Goal: Check status

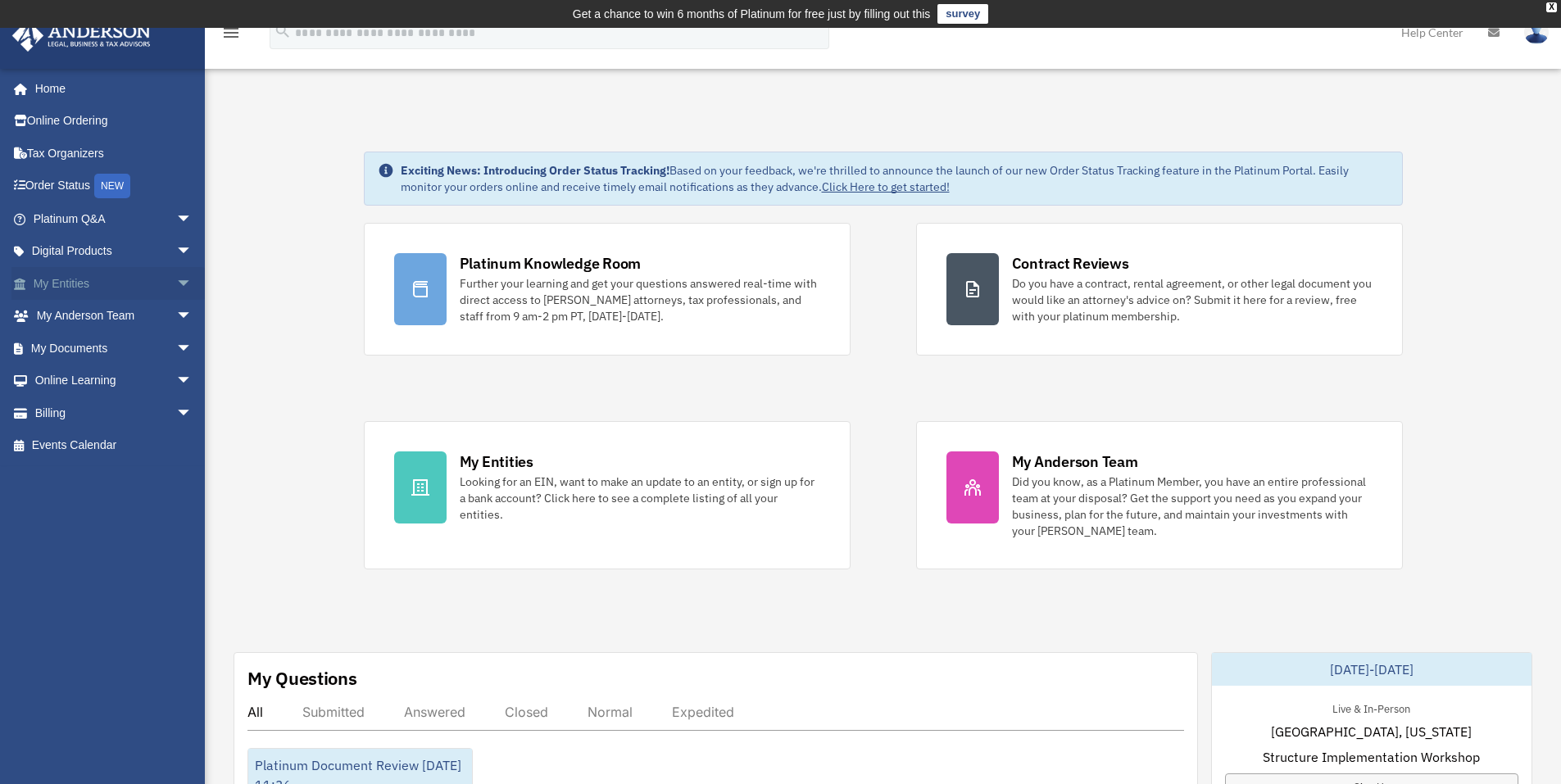
click at [62, 286] on link "My Entities arrow_drop_down" at bounding box center [114, 284] width 206 height 33
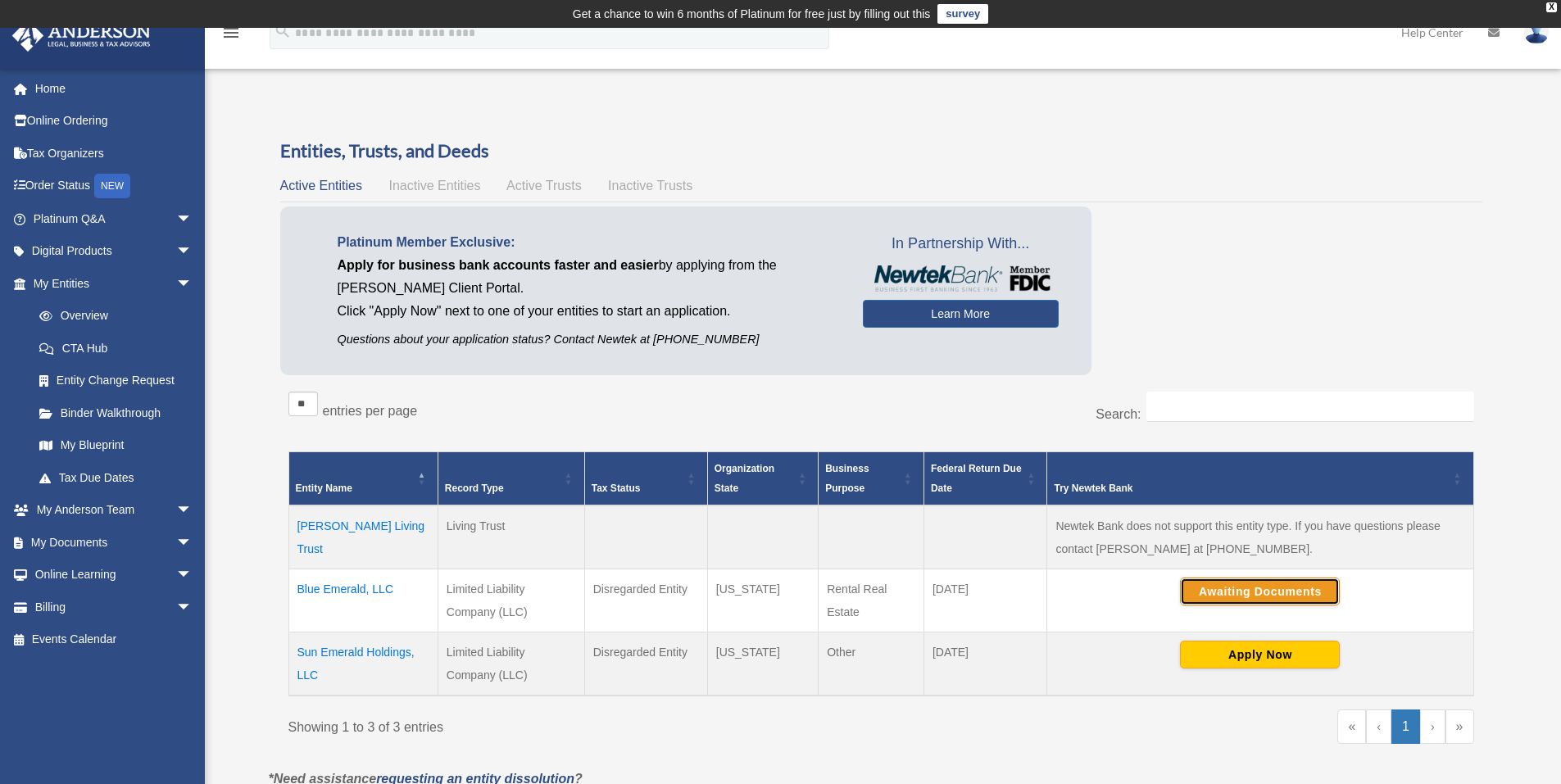
click at [1283, 593] on button "Awaiting Documents" at bounding box center [1260, 591] width 160 height 28
click at [340, 532] on td "[PERSON_NAME] Living Trust" at bounding box center [363, 538] width 149 height 64
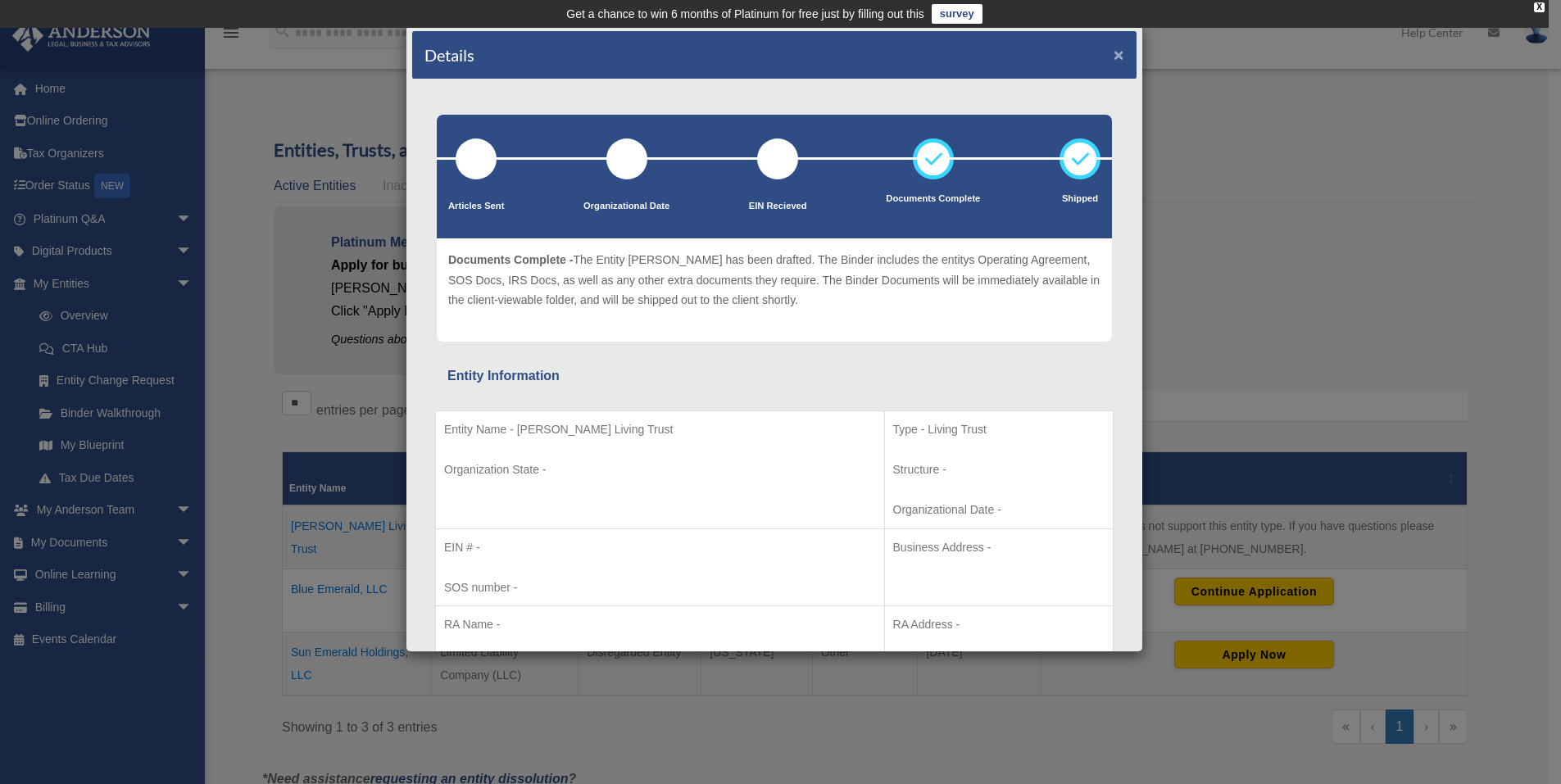
click at [1114, 54] on button "×" at bounding box center [1119, 54] width 11 height 17
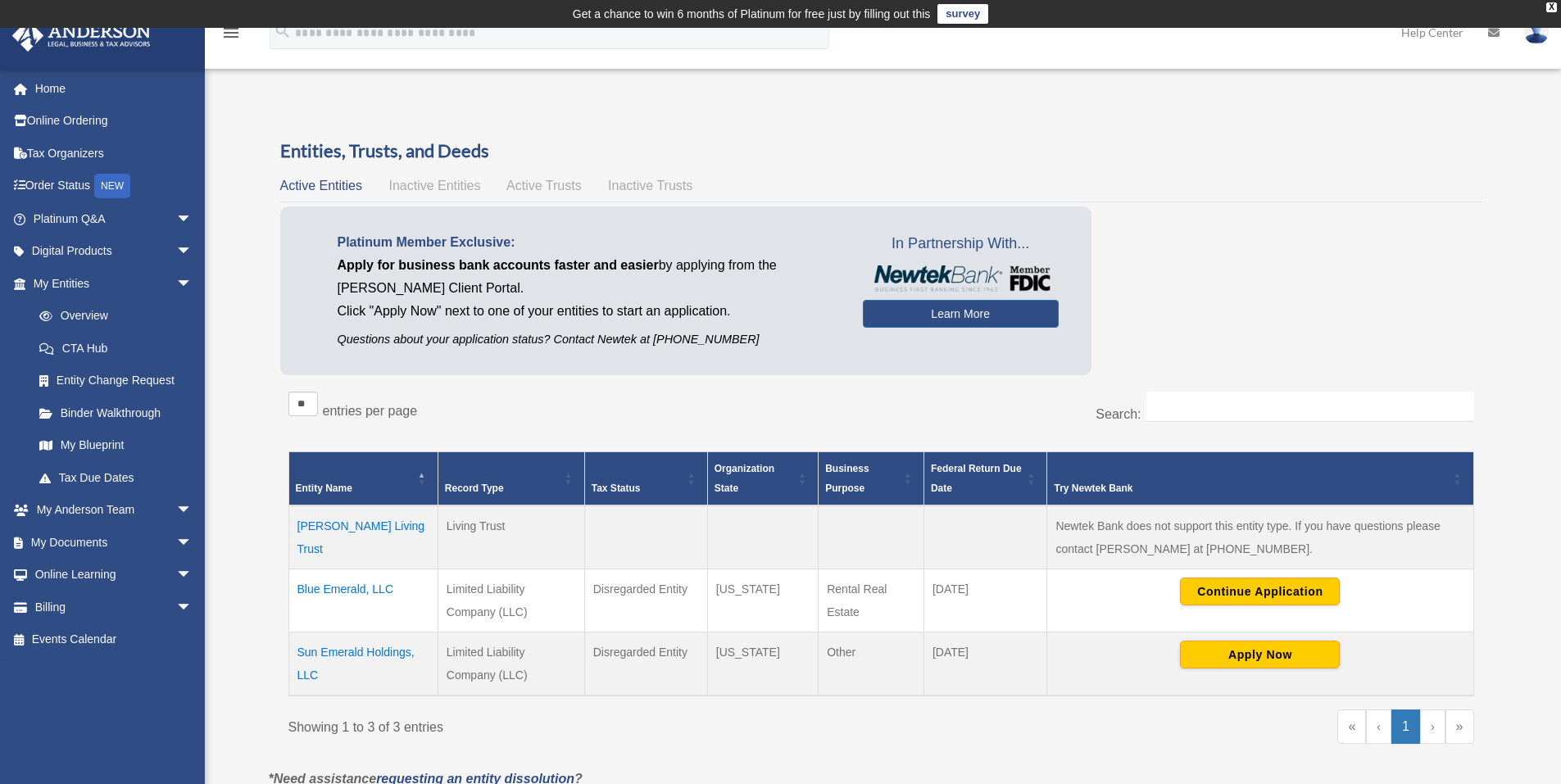
click at [540, 187] on span "Active Trusts" at bounding box center [544, 185] width 75 height 14
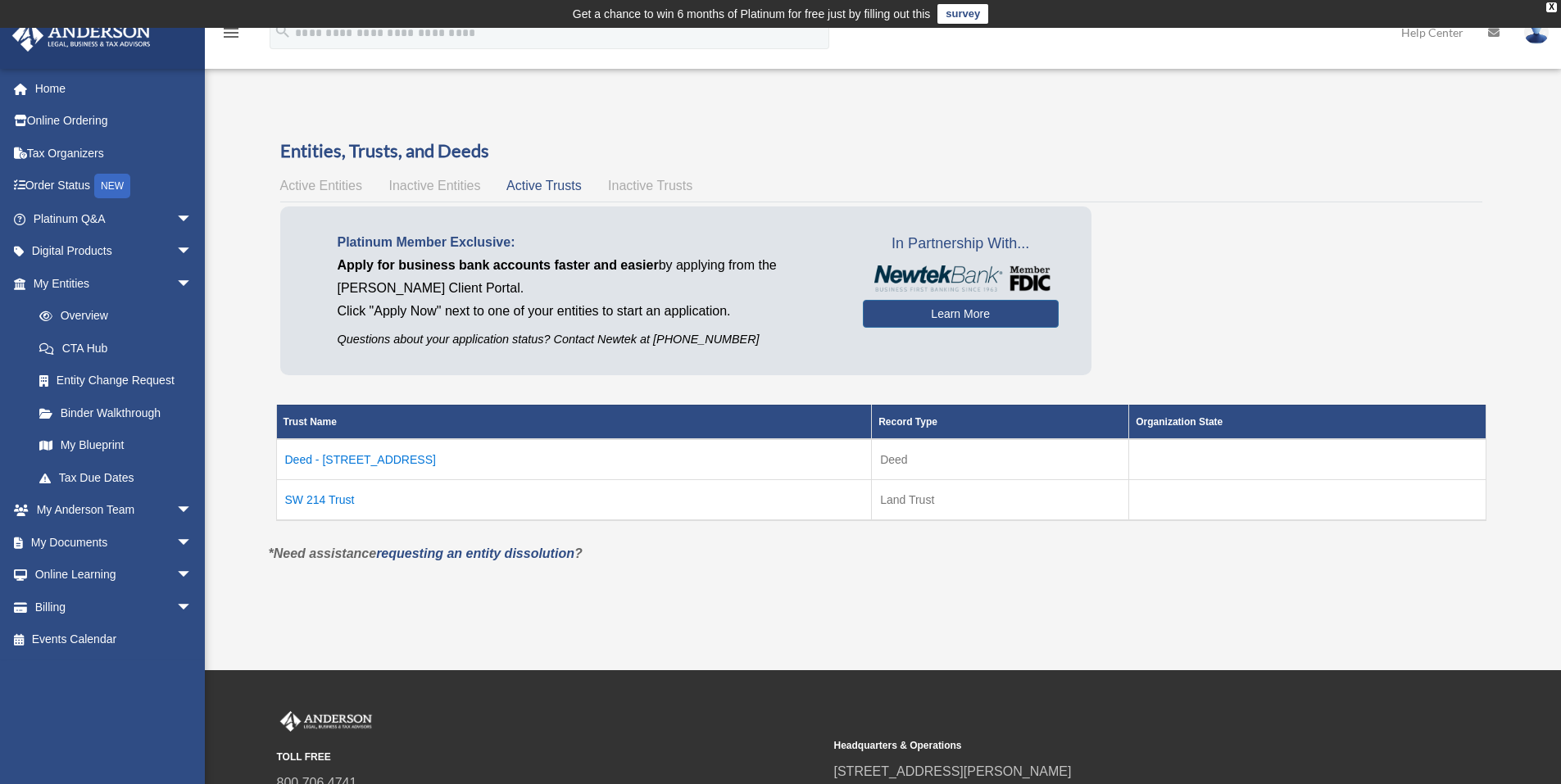
click at [386, 462] on td "Deed - [STREET_ADDRESS]" at bounding box center [574, 459] width 596 height 41
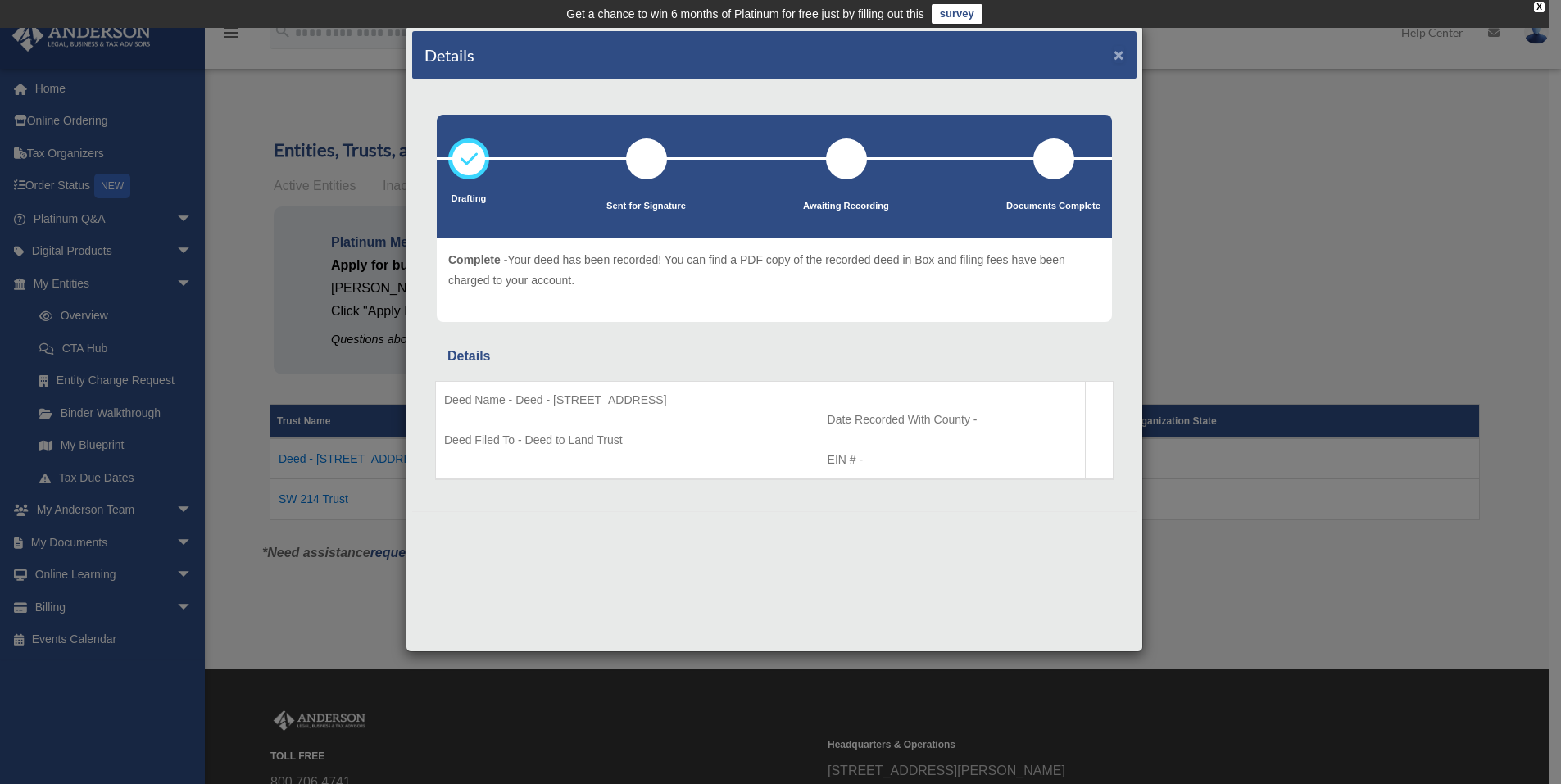
click at [1117, 57] on button "×" at bounding box center [1119, 54] width 11 height 17
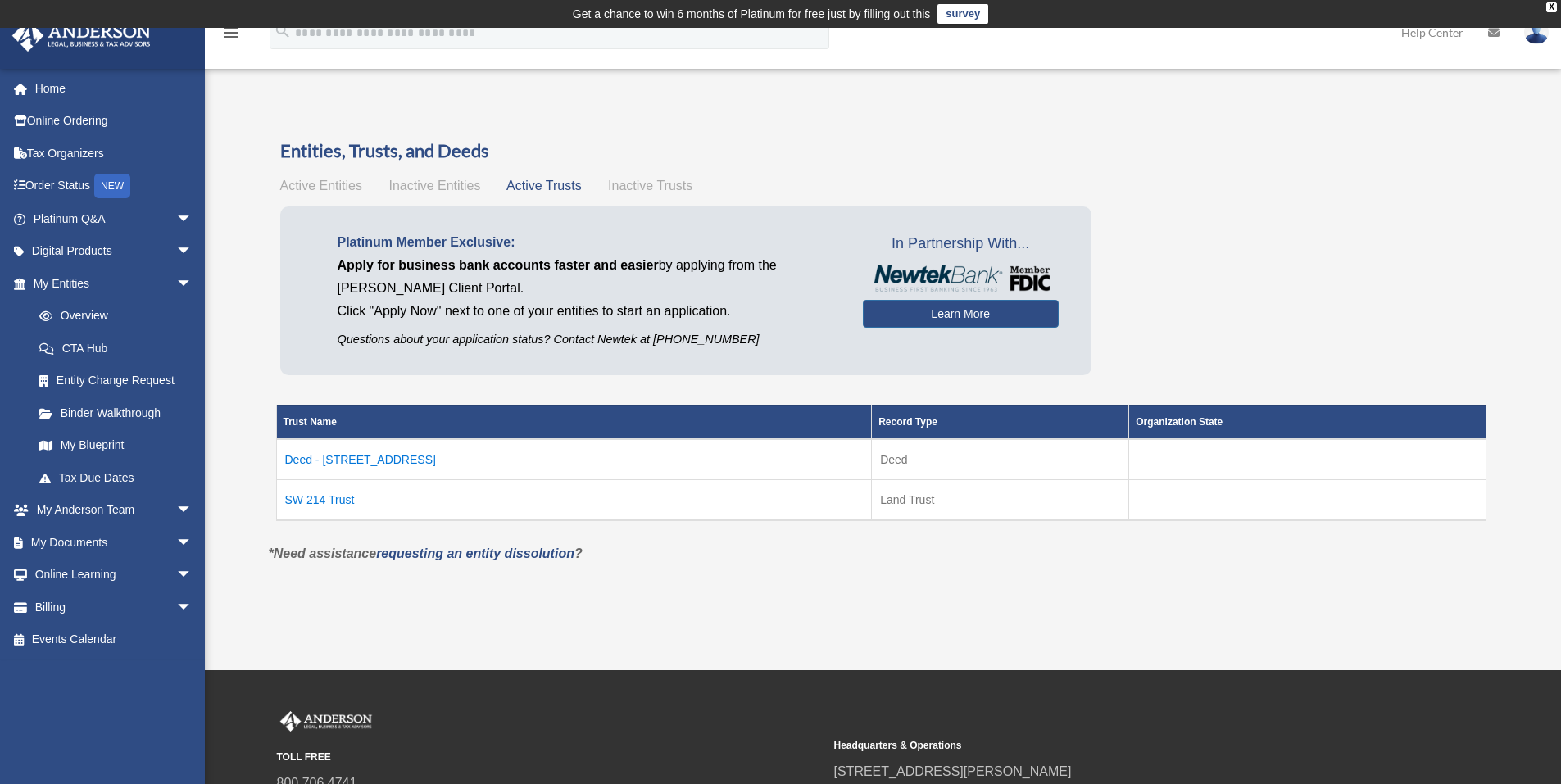
click at [320, 496] on td "SW 214 Trust" at bounding box center [574, 499] width 596 height 41
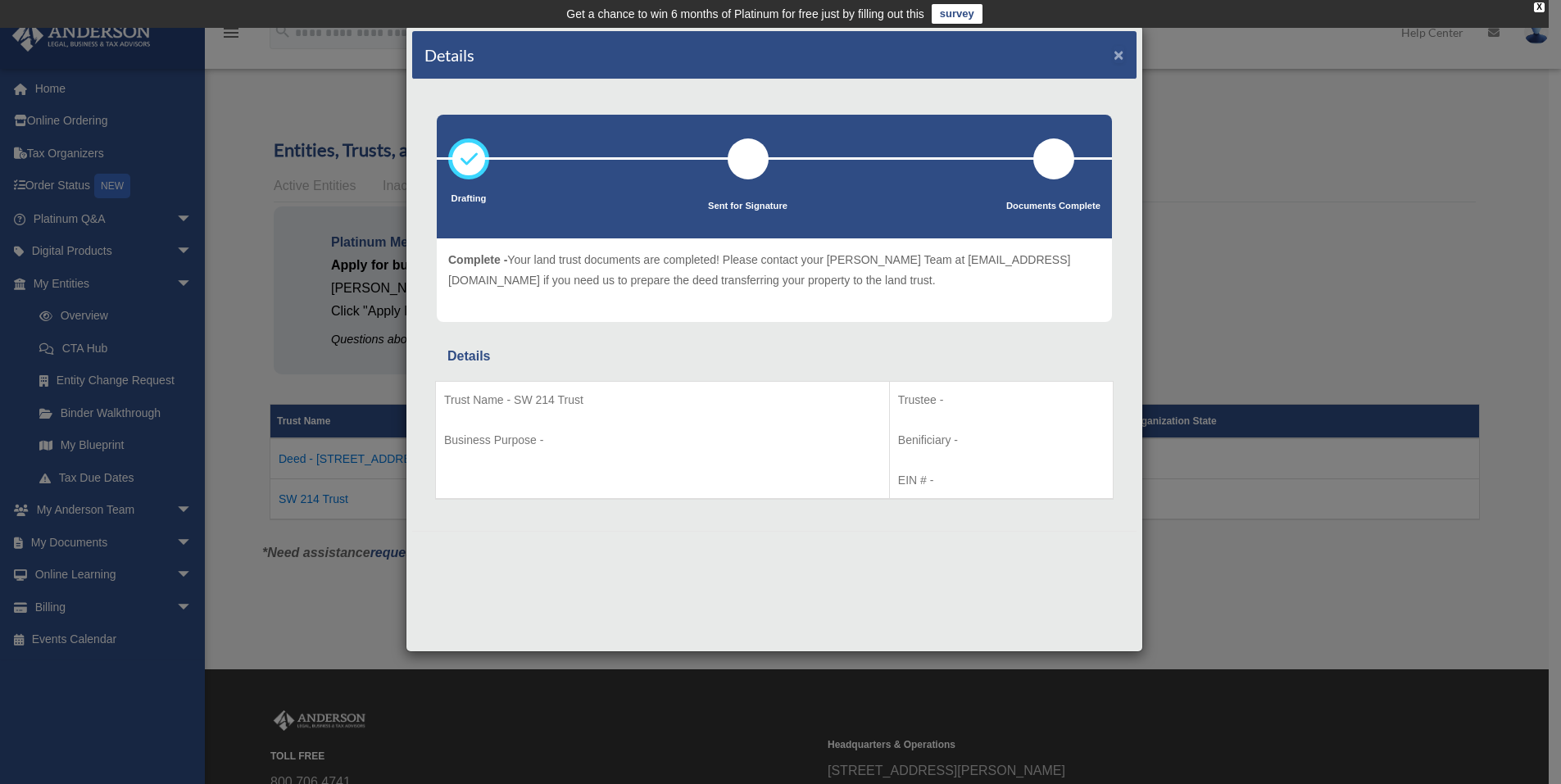
click at [1120, 59] on button "×" at bounding box center [1119, 54] width 11 height 17
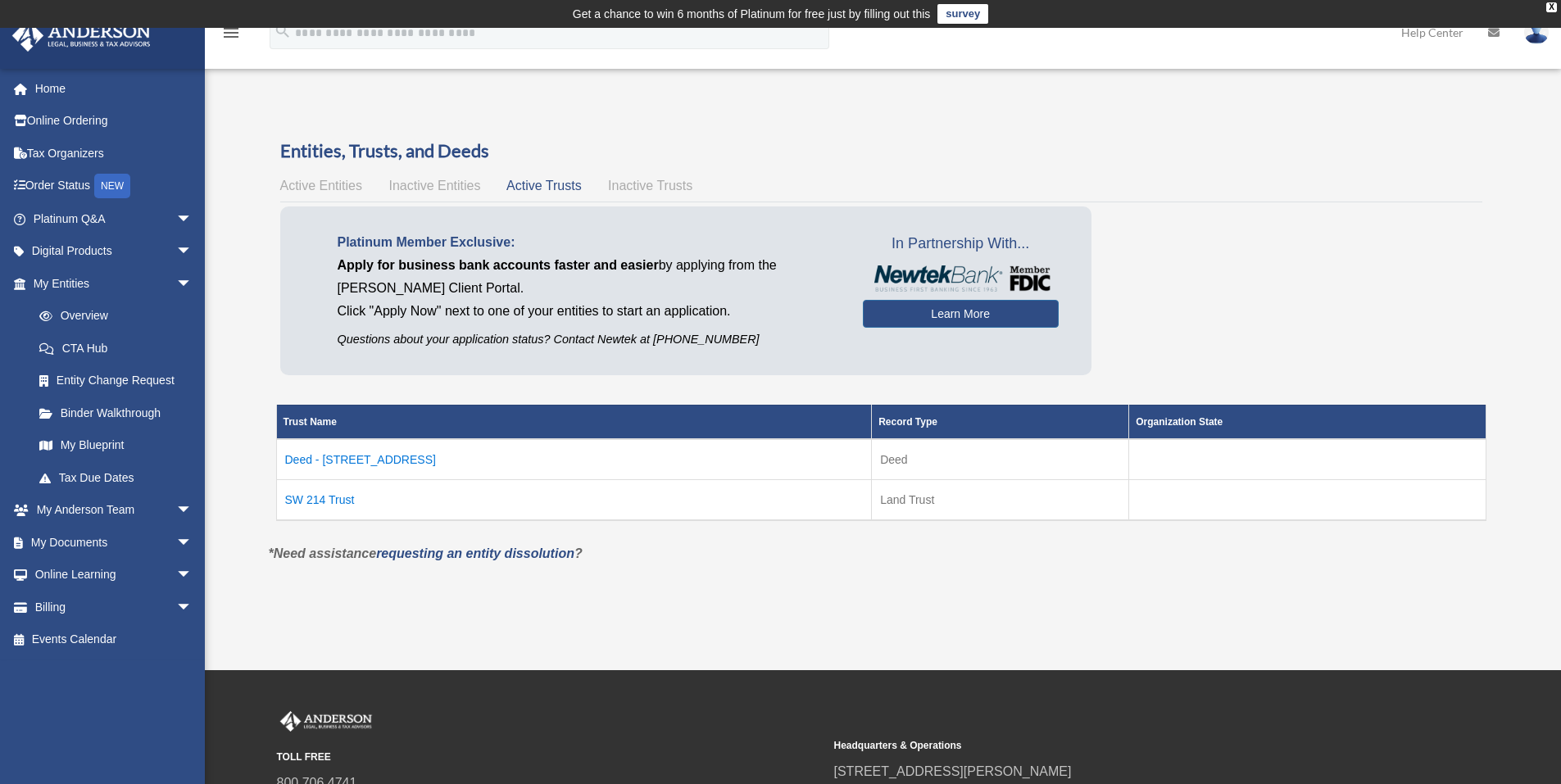
click at [329, 183] on span "Active Entities" at bounding box center [320, 185] width 82 height 14
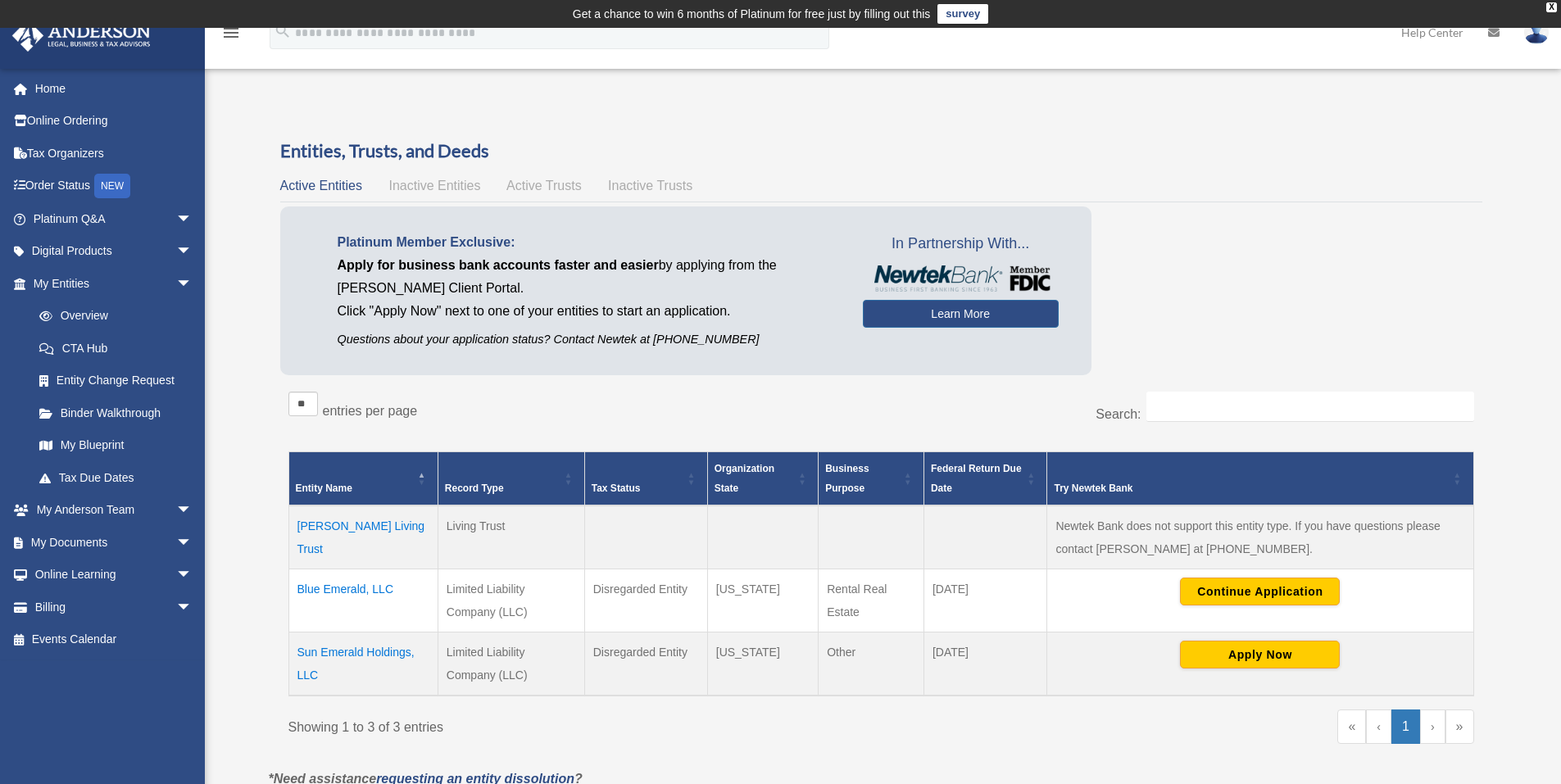
click at [358, 527] on td "[PERSON_NAME] Living Trust" at bounding box center [363, 538] width 149 height 64
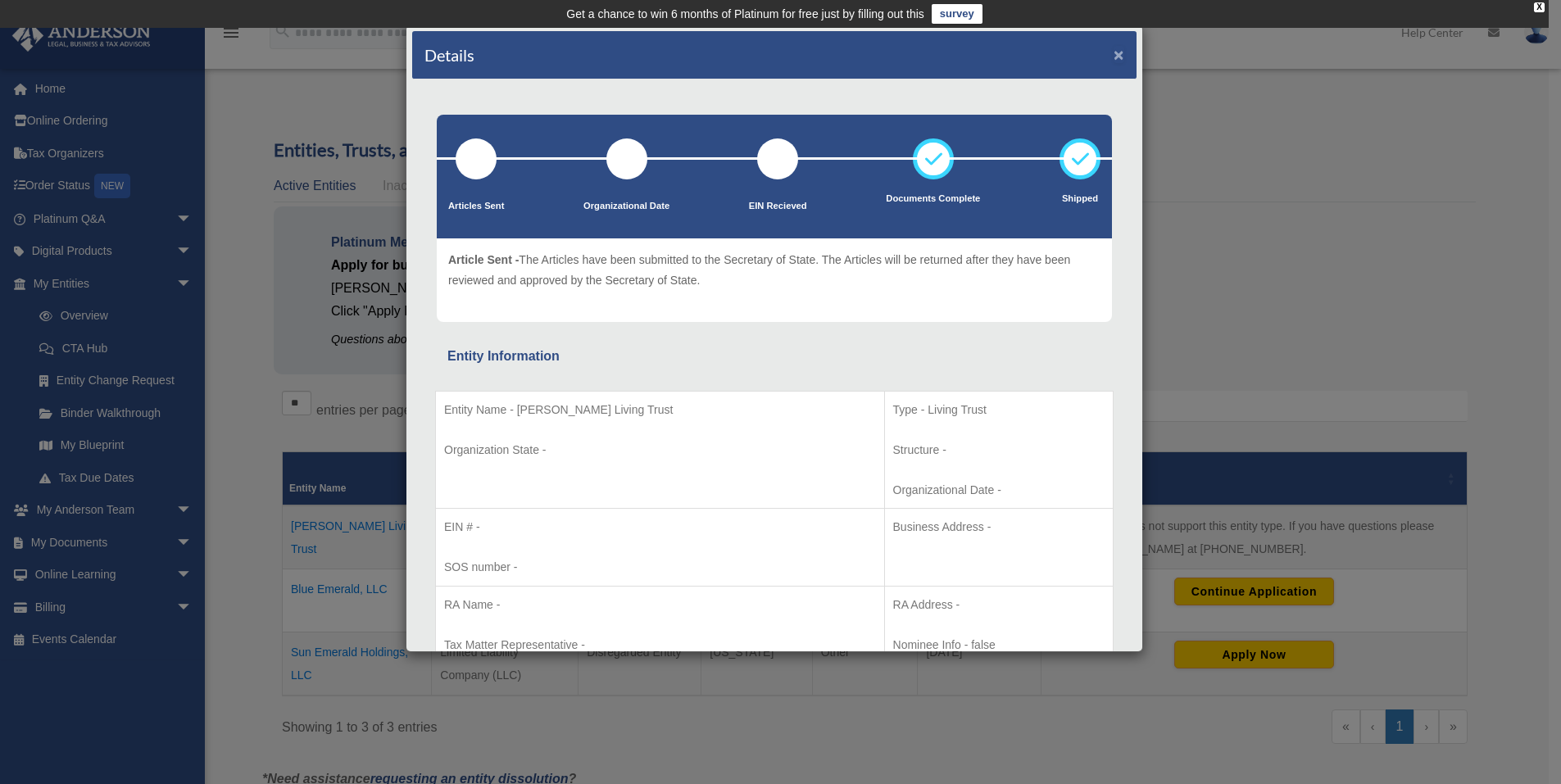
click at [1114, 55] on button "×" at bounding box center [1119, 54] width 11 height 17
